Goal: Task Accomplishment & Management: Use online tool/utility

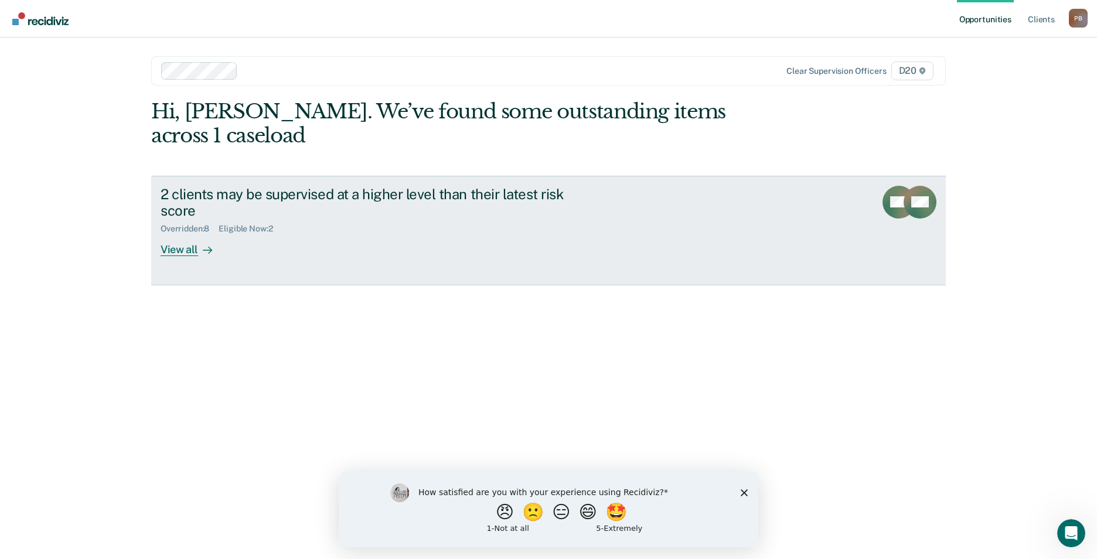
click at [207, 246] on icon at bounding box center [207, 250] width 9 height 9
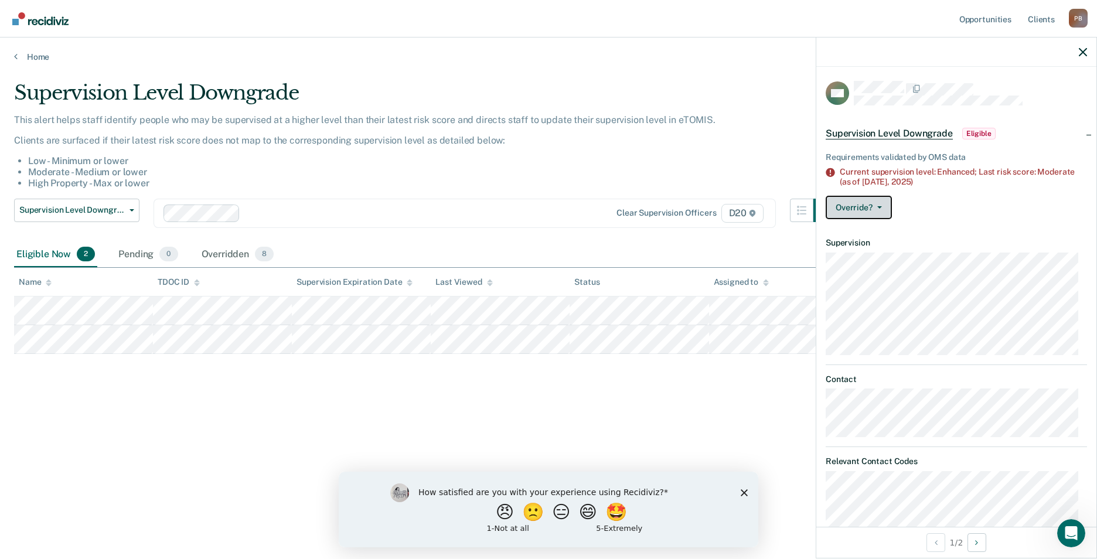
click at [878, 206] on icon "button" at bounding box center [879, 207] width 5 height 2
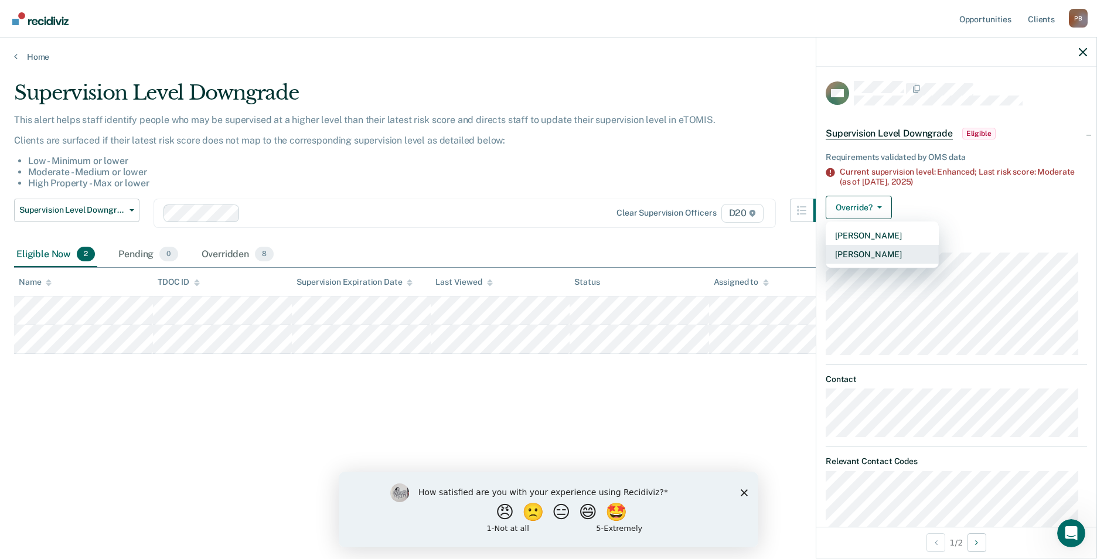
click at [885, 252] on button "[PERSON_NAME]" at bounding box center [882, 254] width 113 height 19
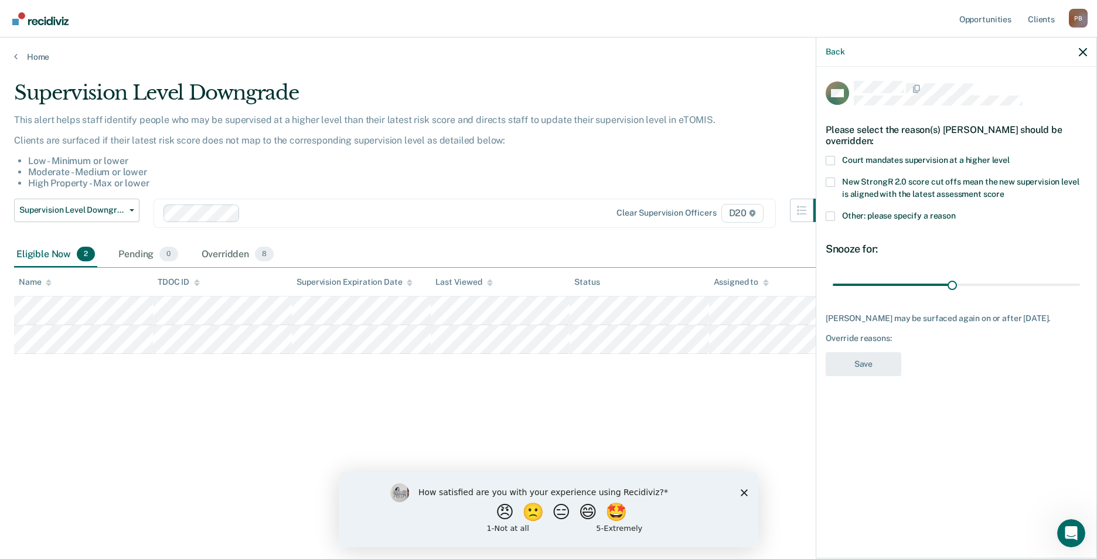
click at [834, 156] on span at bounding box center [830, 160] width 9 height 9
click at [1010, 156] on input "Court mandates supervision at a higher level" at bounding box center [1010, 156] width 0 height 0
click at [844, 357] on button "Save" at bounding box center [864, 364] width 76 height 24
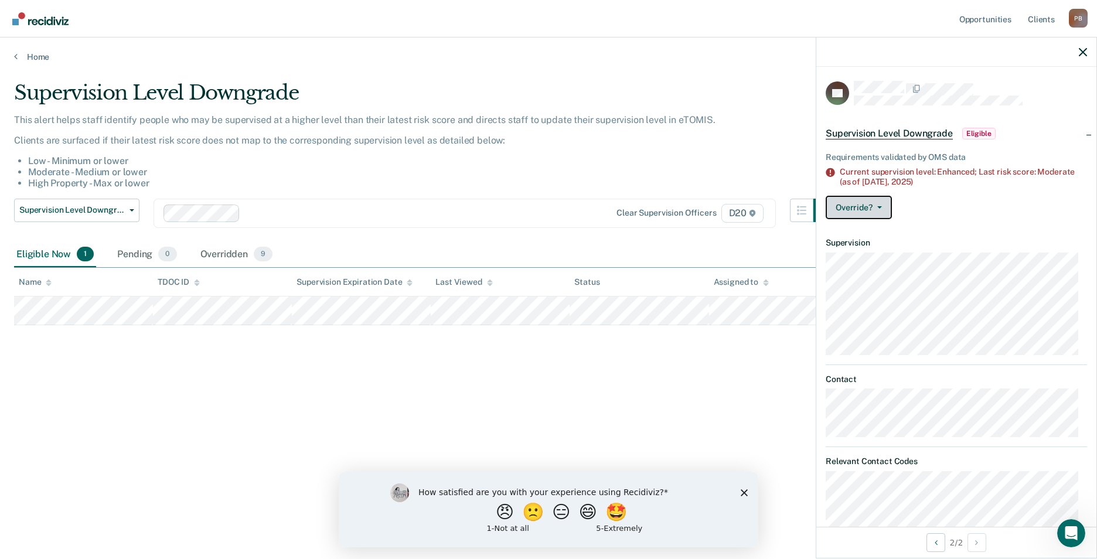
click at [858, 212] on button "Override?" at bounding box center [859, 207] width 66 height 23
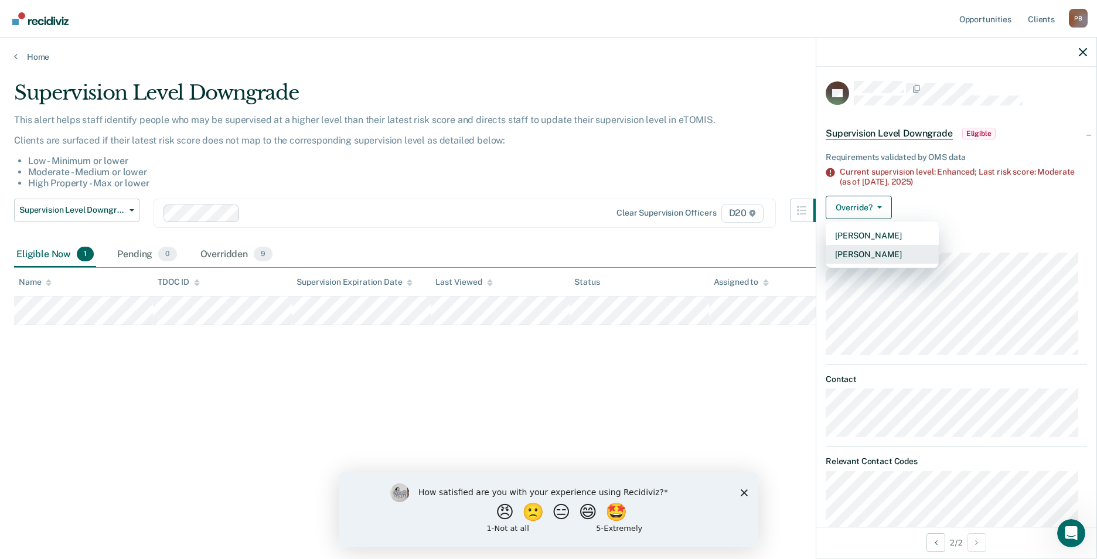
click at [858, 254] on button "[PERSON_NAME]" at bounding box center [882, 254] width 113 height 19
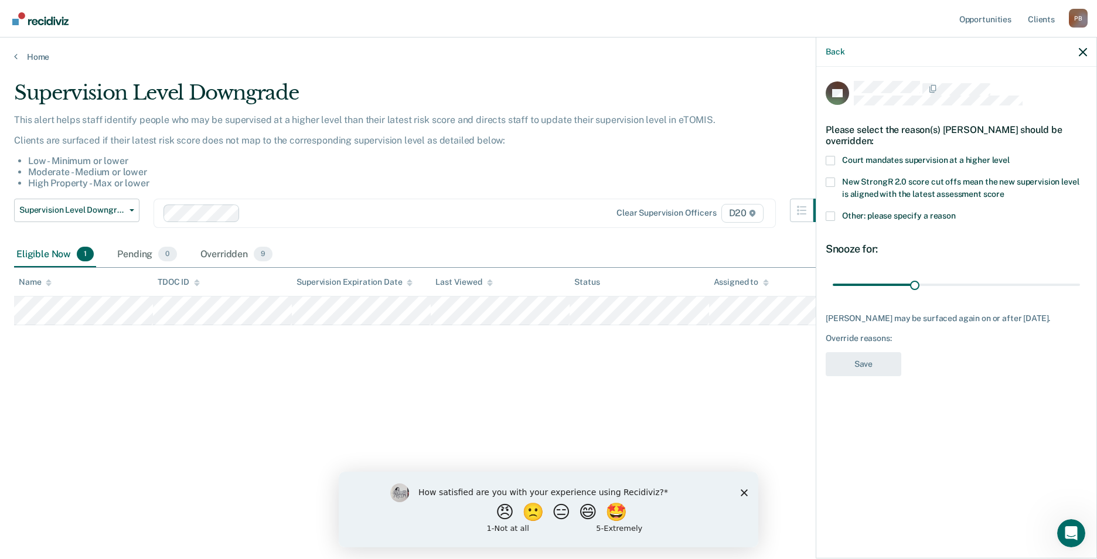
click at [836, 160] on label "Court mandates supervision at a higher level" at bounding box center [956, 162] width 261 height 12
click at [1010, 156] on input "Court mandates supervision at a higher level" at bounding box center [1010, 156] width 0 height 0
click at [868, 367] on button "Save" at bounding box center [864, 364] width 76 height 24
